Goal: Task Accomplishment & Management: Complete application form

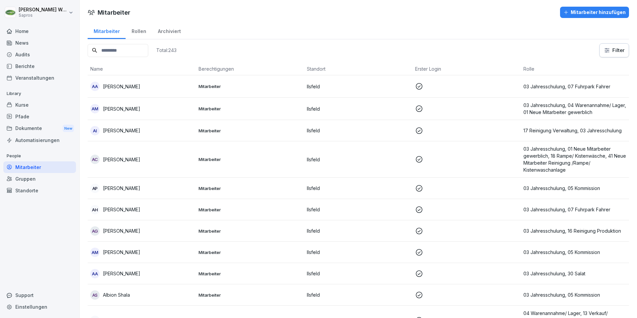
scroll to position [2799, 0]
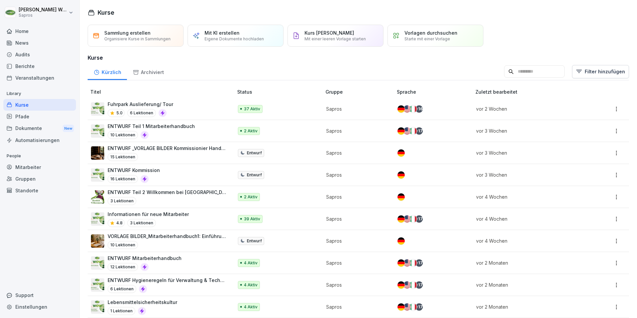
click at [29, 164] on div "Mitarbeiter" at bounding box center [39, 167] width 73 height 12
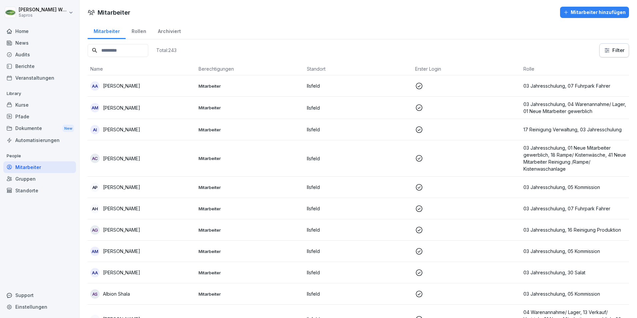
click at [592, 13] on div "Mitarbeiter hinzufügen" at bounding box center [594, 12] width 62 height 7
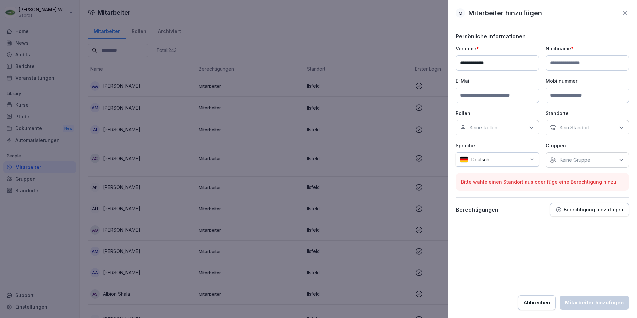
type input "**********"
type input "*******"
click at [490, 93] on input at bounding box center [497, 95] width 83 height 15
type input "**********"
click at [579, 91] on input at bounding box center [587, 95] width 83 height 15
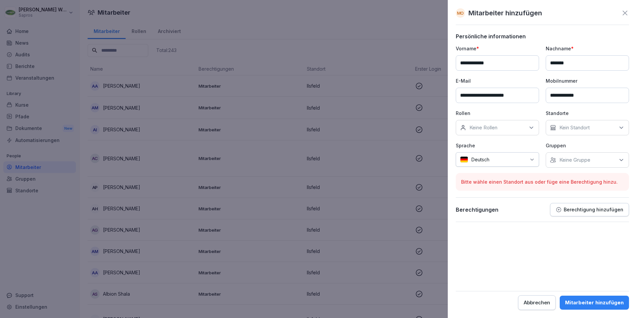
type input "**********"
click at [530, 126] on icon at bounding box center [531, 127] width 7 height 7
click at [497, 162] on label "01 Neue Mitarbeiter gewerblich" at bounding box center [503, 161] width 68 height 12
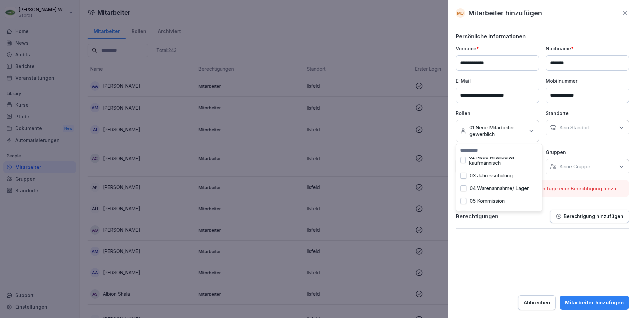
scroll to position [40, 0]
click at [462, 189] on button "05 Kommission" at bounding box center [463, 188] width 6 height 6
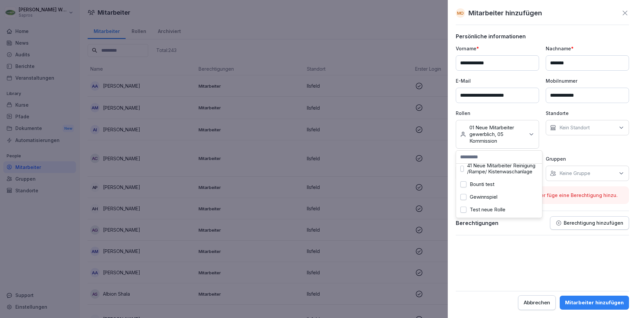
scroll to position [320, 0]
click at [585, 147] on div "Standorte Kein Standort" at bounding box center [587, 129] width 83 height 39
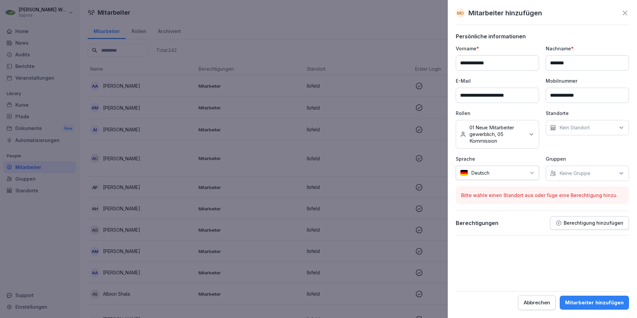
click at [620, 126] on icon at bounding box center [621, 127] width 7 height 7
click at [556, 159] on button "Ilsfeld" at bounding box center [553, 158] width 6 height 6
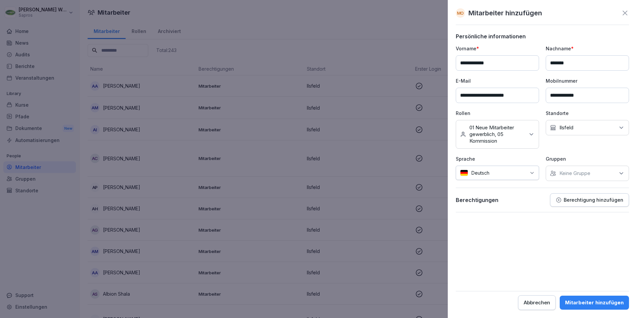
click at [532, 172] on icon at bounding box center [531, 172] width 5 height 5
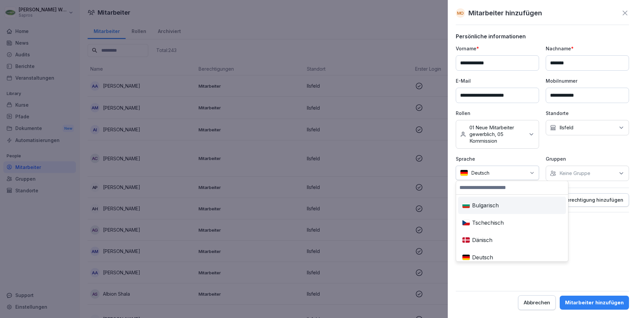
click at [484, 191] on input at bounding box center [512, 187] width 112 height 13
type input "***"
click at [486, 206] on div "Rumänisch" at bounding box center [485, 205] width 53 height 15
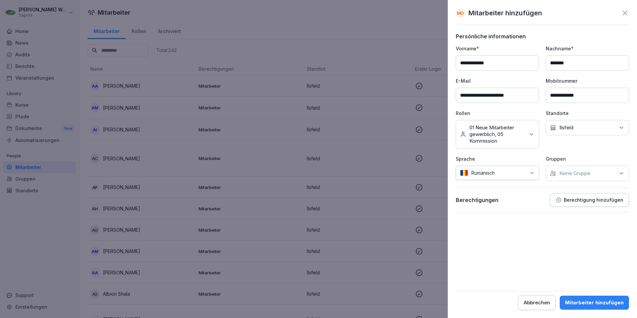
click at [619, 174] on icon at bounding box center [621, 173] width 7 height 7
click at [553, 204] on button "Sapros" at bounding box center [553, 204] width 6 height 6
click at [554, 203] on button "Sapros" at bounding box center [553, 204] width 6 height 6
click at [554, 207] on button "Sapros" at bounding box center [553, 204] width 6 height 6
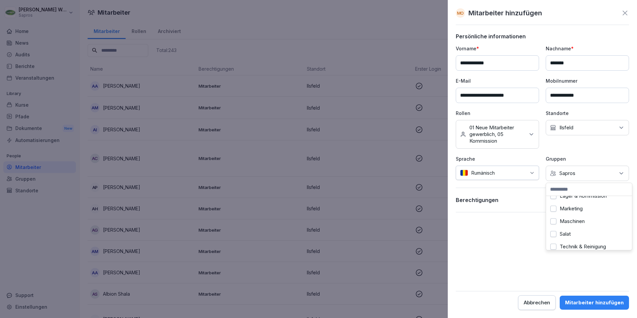
scroll to position [48, 0]
click at [552, 207] on button "Lager & Kommission" at bounding box center [553, 207] width 6 height 6
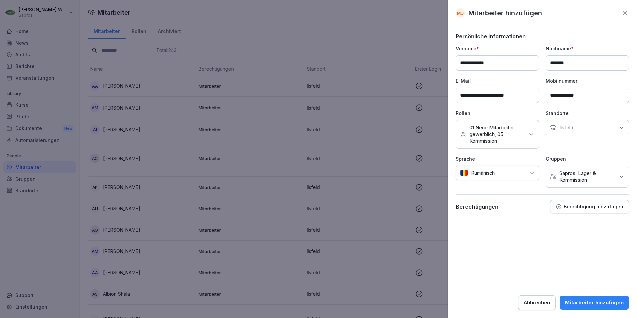
click at [505, 250] on form "**********" at bounding box center [542, 171] width 173 height 277
click at [581, 304] on div "Mitarbeiter hinzufügen" at bounding box center [594, 302] width 59 height 7
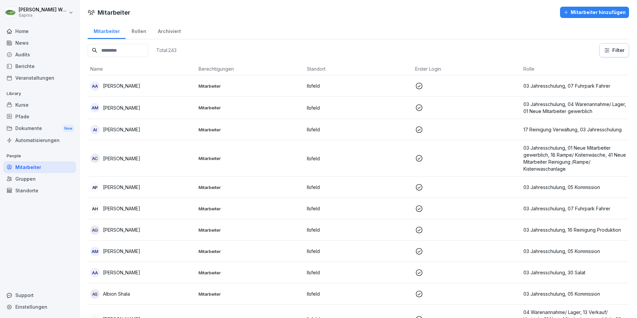
click at [132, 53] on input at bounding box center [118, 50] width 61 height 13
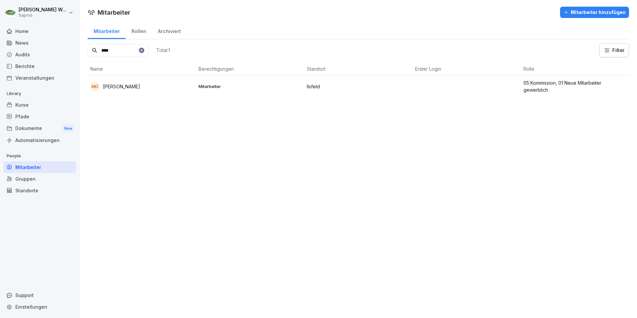
type input "****"
click at [571, 83] on p "05 Kommission, 01 Neue Mitarbeiter gewerblich" at bounding box center [574, 86] width 103 height 14
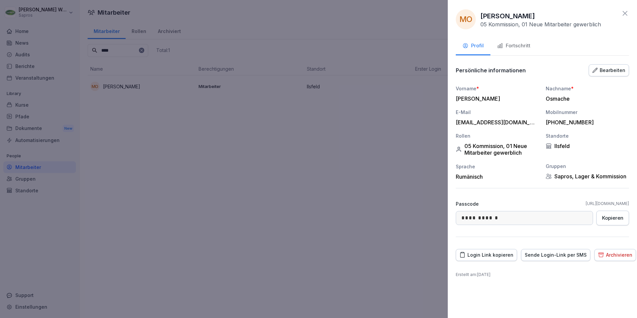
click at [520, 44] on div "Fortschritt" at bounding box center [513, 46] width 33 height 8
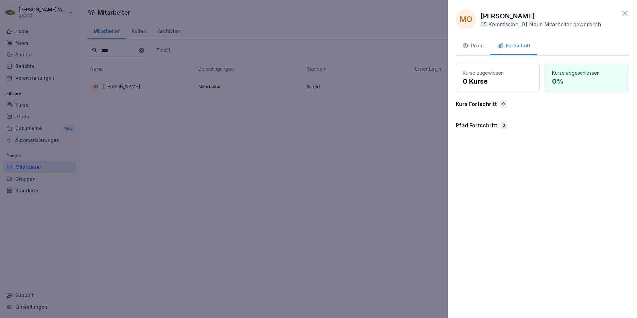
click at [476, 47] on div "Profil" at bounding box center [472, 46] width 21 height 8
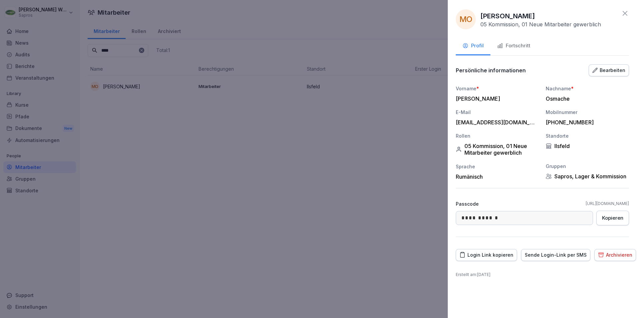
click at [508, 46] on div "Fortschritt" at bounding box center [513, 46] width 33 height 8
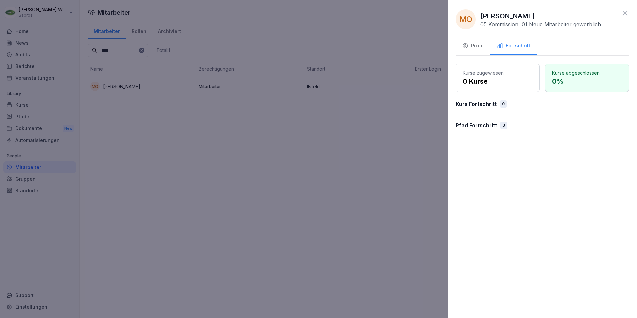
click at [477, 46] on div "Profil" at bounding box center [472, 46] width 21 height 8
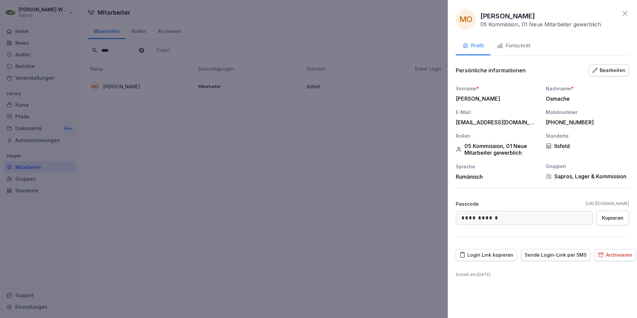
click at [610, 69] on div "Bearbeiten" at bounding box center [608, 70] width 33 height 7
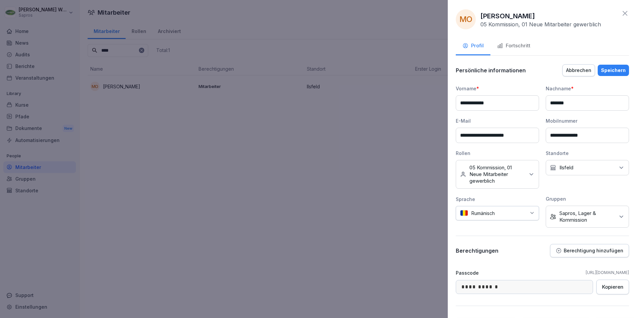
click at [618, 215] on icon at bounding box center [621, 216] width 7 height 7
click at [553, 251] on button "Sapros" at bounding box center [551, 251] width 6 height 6
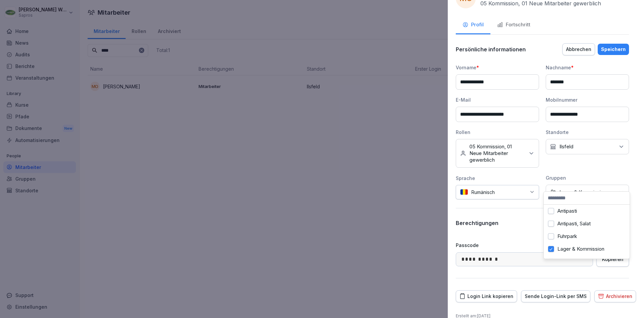
scroll to position [31, 0]
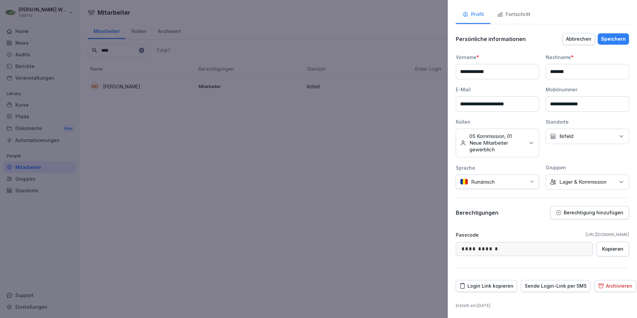
click at [605, 37] on div "Speichern" at bounding box center [613, 38] width 25 height 7
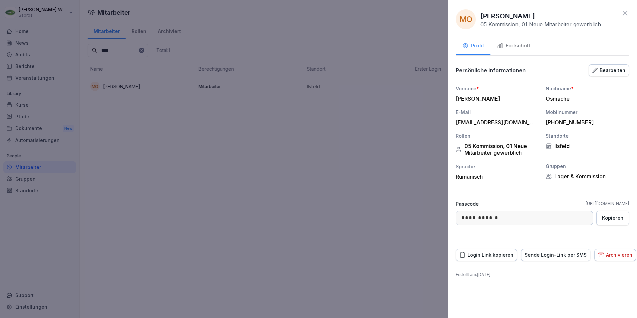
click at [345, 184] on div at bounding box center [318, 159] width 637 height 318
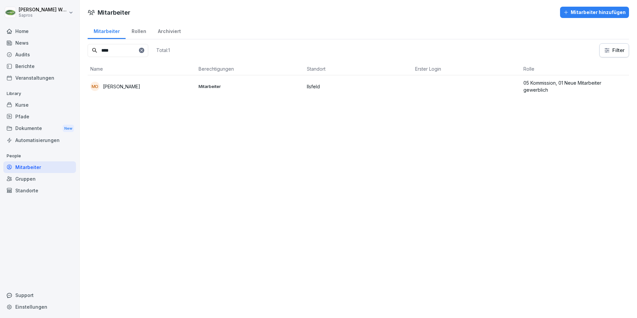
click at [553, 82] on p "05 Kommission, 01 Neue Mitarbeiter gewerblich" at bounding box center [574, 86] width 103 height 14
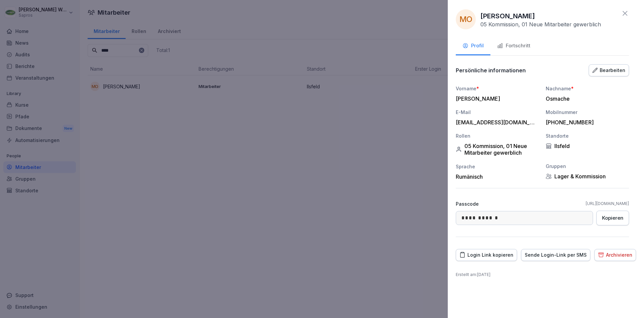
click at [515, 45] on div "Fortschritt" at bounding box center [513, 46] width 33 height 8
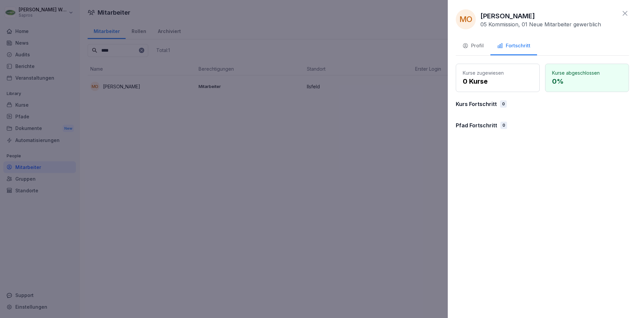
drag, startPoint x: 559, startPoint y: 150, endPoint x: 530, endPoint y: 155, distance: 29.5
click at [559, 150] on div "MO Madalin-Alin Osmache 05 Kommission, 01 Neue Mitarbeiter gewerblich Profil Fo…" at bounding box center [542, 159] width 189 height 318
click at [471, 46] on div "Profil" at bounding box center [472, 46] width 21 height 8
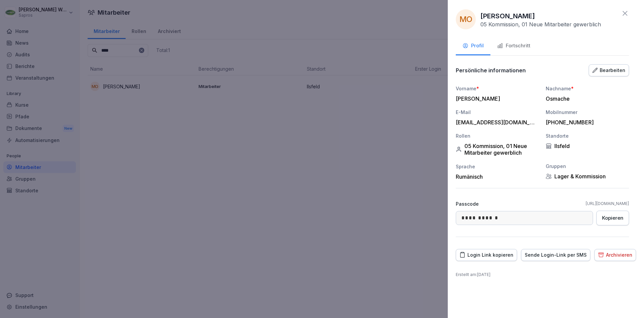
click at [628, 12] on icon at bounding box center [625, 13] width 8 height 8
